Goal: Task Accomplishment & Management: Manage account settings

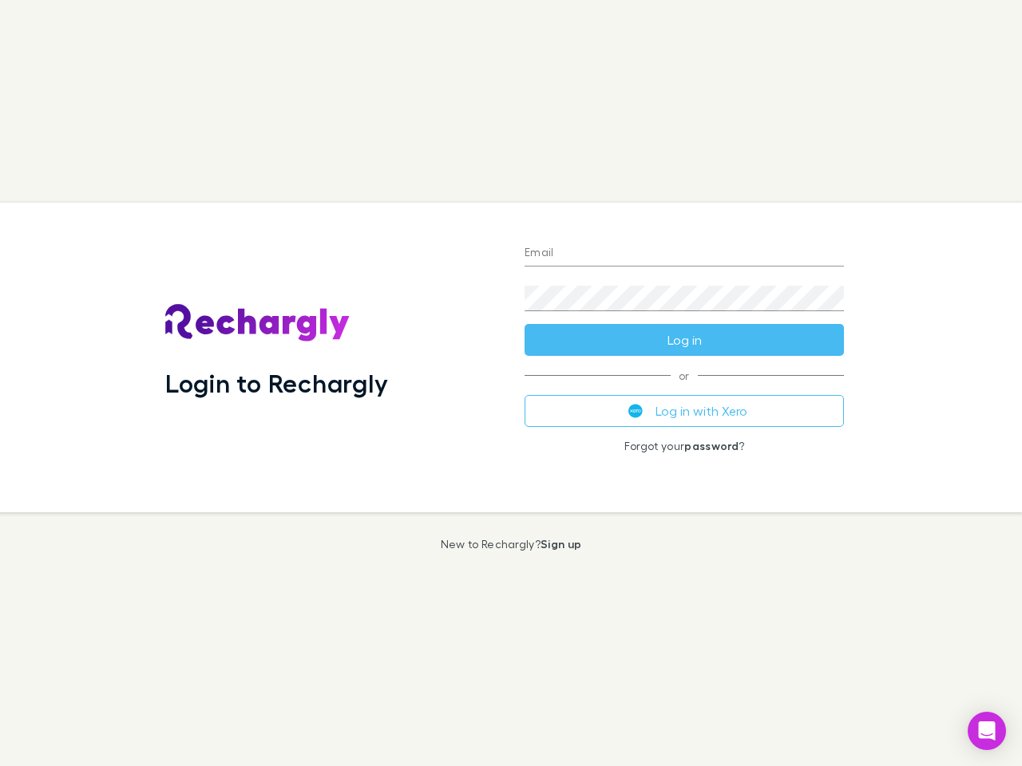
click at [511, 383] on div "Login to Rechargly" at bounding box center [331, 358] width 359 height 310
click at [684, 254] on input "Email" at bounding box center [683, 254] width 319 height 26
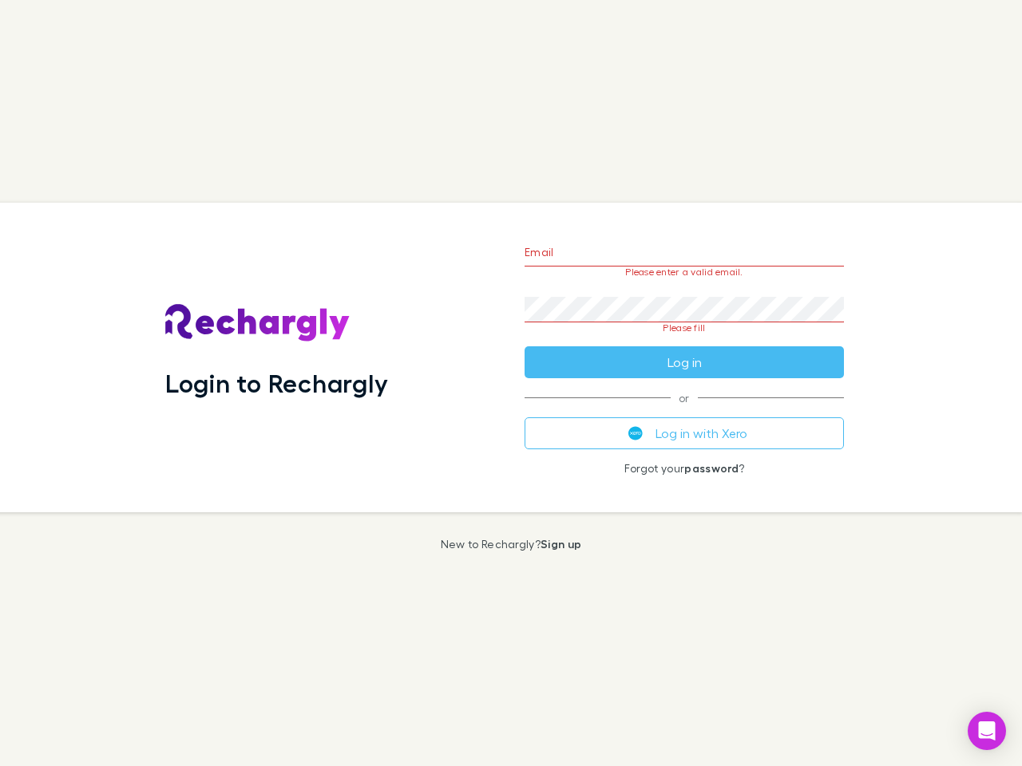
click at [684, 340] on form "Email Please enter a valid email. Password Please fill Log in" at bounding box center [683, 303] width 319 height 150
click at [684, 411] on div "Email Please enter a valid email. Password Please fill Log in or Log in with Xe…" at bounding box center [684, 358] width 345 height 310
click at [986, 731] on icon "Open Intercom Messenger" at bounding box center [986, 731] width 17 height 19
